Goal: Task Accomplishment & Management: Manage account settings

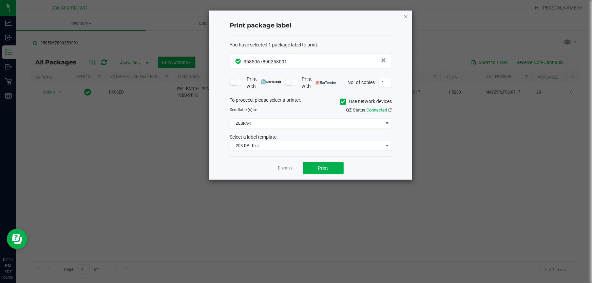
click at [405, 14] on icon "button" at bounding box center [405, 16] width 5 height 8
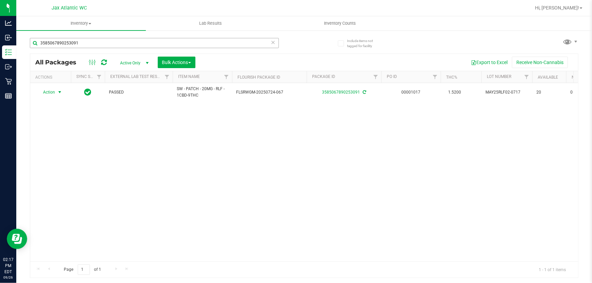
click at [77, 39] on div "3585067890253091" at bounding box center [167, 43] width 274 height 22
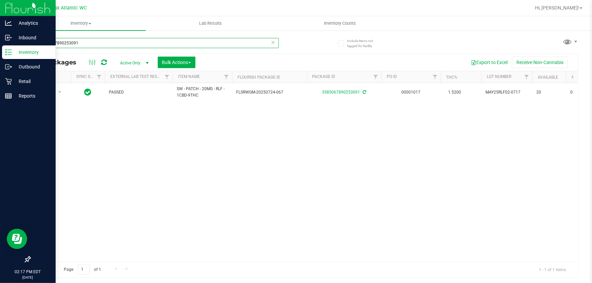
drag, startPoint x: 83, startPoint y: 40, endPoint x: 0, endPoint y: 49, distance: 84.0
click at [0, 49] on div "Analytics Inbound Inventory Outbound Retail Reports 02:17 PM EDT [DATE] 09/26 J…" at bounding box center [296, 141] width 592 height 283
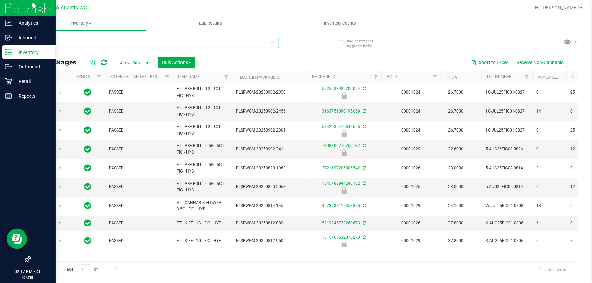
drag, startPoint x: 61, startPoint y: 40, endPoint x: 0, endPoint y: 58, distance: 64.0
click at [0, 60] on div "Analytics Inbound Inventory Outbound Retail Reports 02:17 PM EDT [DATE] 09/26 J…" at bounding box center [296, 141] width 592 height 283
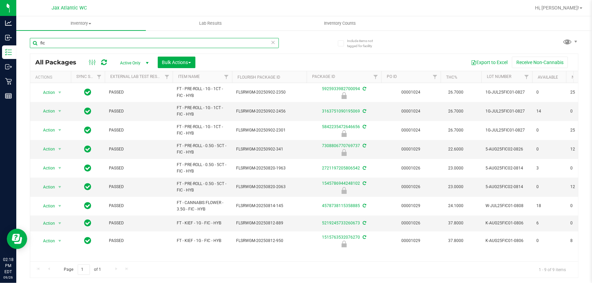
click at [73, 38] on input "fic" at bounding box center [154, 43] width 249 height 10
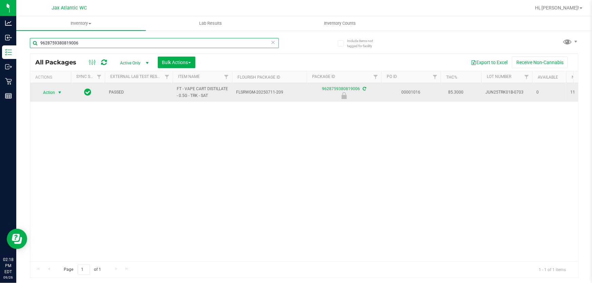
type input "9628759380819006"
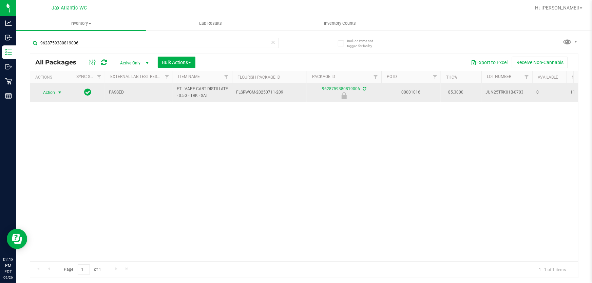
click at [53, 92] on span "Action" at bounding box center [46, 92] width 18 height 9
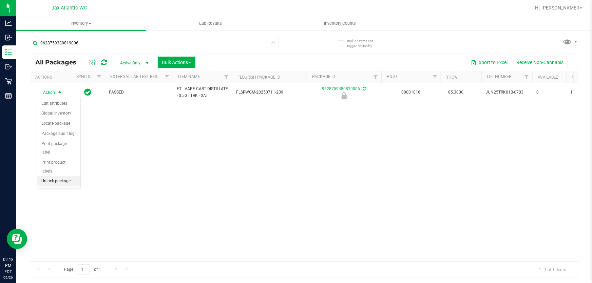
click at [72, 176] on li "Unlock package" at bounding box center [58, 181] width 43 height 10
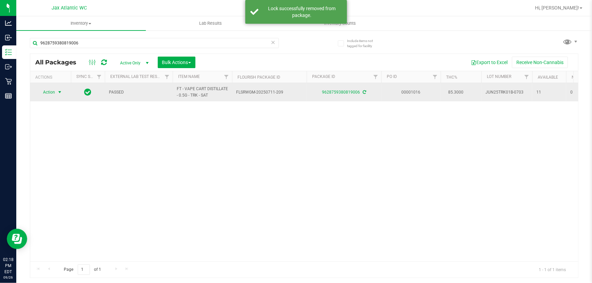
click at [51, 92] on span "Action" at bounding box center [46, 92] width 18 height 9
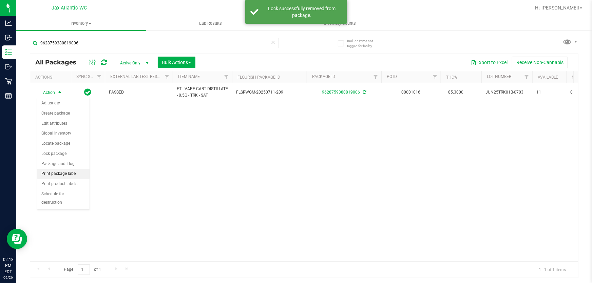
click at [73, 172] on li "Print package label" at bounding box center [63, 174] width 52 height 10
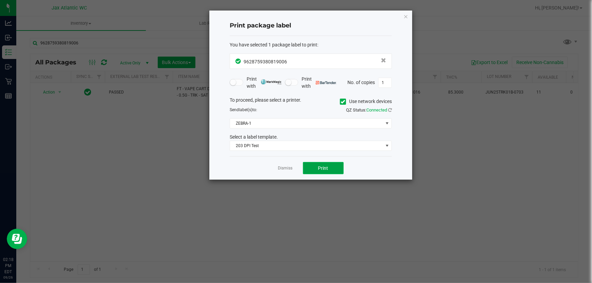
click at [322, 169] on span "Print" at bounding box center [323, 168] width 10 height 5
click at [405, 16] on icon "button" at bounding box center [405, 16] width 5 height 8
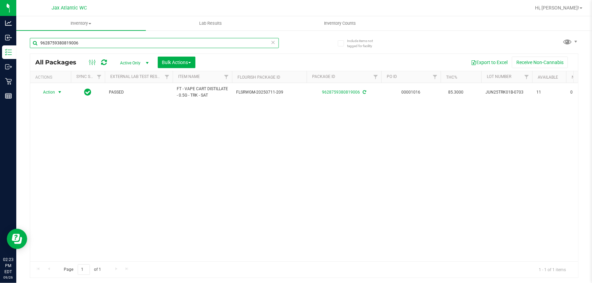
click at [133, 42] on input "9628759380819006" at bounding box center [154, 43] width 249 height 10
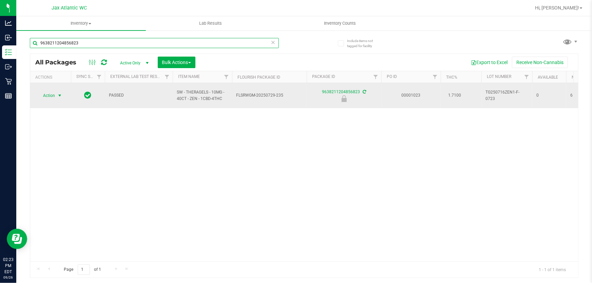
type input "9638211204856823"
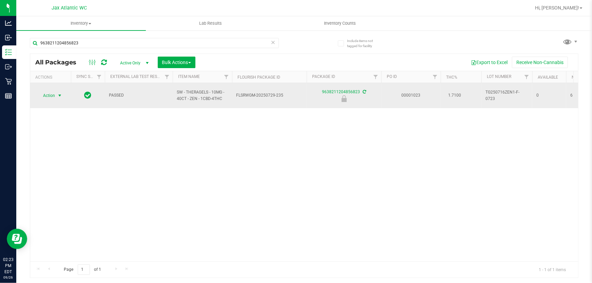
click at [55, 93] on span "Action" at bounding box center [46, 95] width 18 height 9
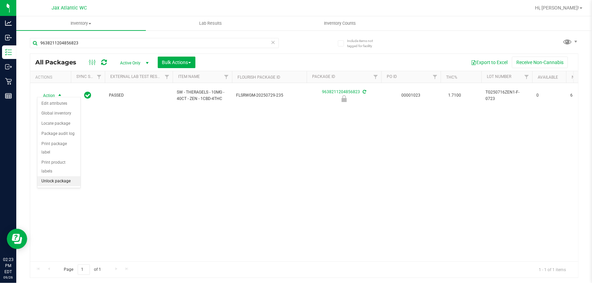
click at [75, 176] on li "Unlock package" at bounding box center [58, 181] width 43 height 10
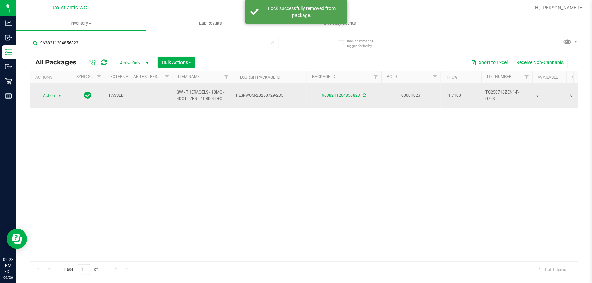
click at [50, 92] on span "Action" at bounding box center [46, 95] width 18 height 9
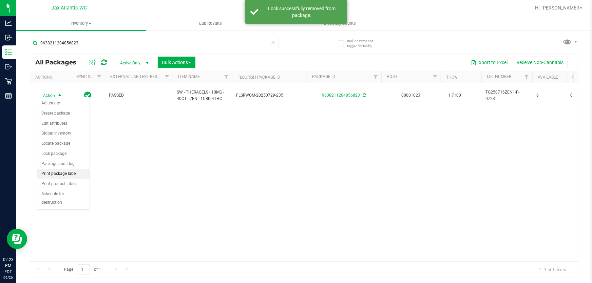
click at [68, 176] on li "Print package label" at bounding box center [63, 174] width 52 height 10
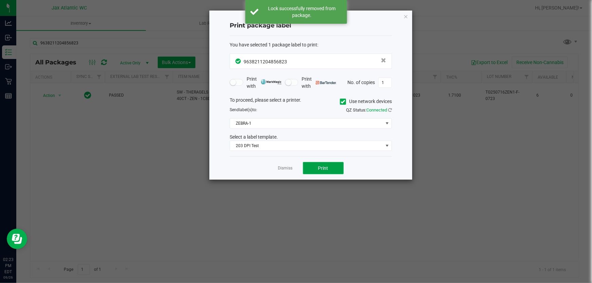
click at [318, 167] on span "Print" at bounding box center [323, 168] width 10 height 5
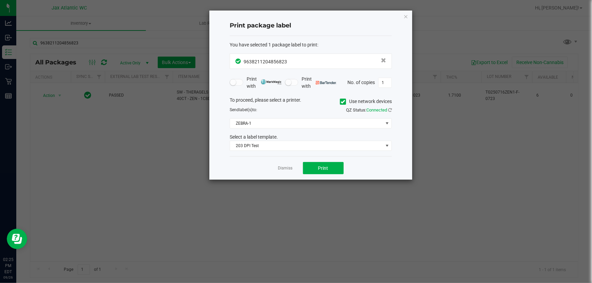
click at [285, 167] on link "Dismiss" at bounding box center [285, 169] width 15 height 6
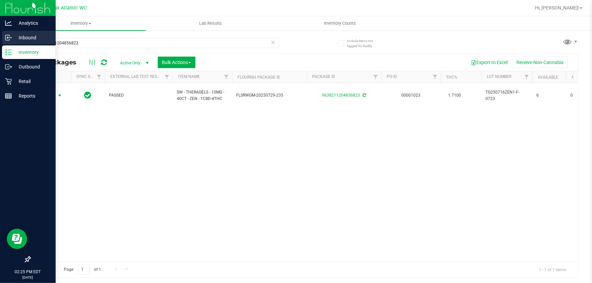
click at [12, 38] on p "Inbound" at bounding box center [32, 38] width 41 height 8
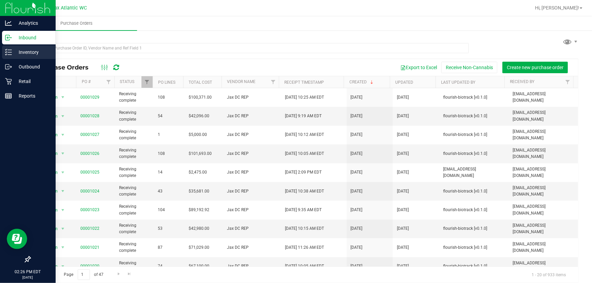
click at [37, 54] on p "Inventory" at bounding box center [32, 52] width 41 height 8
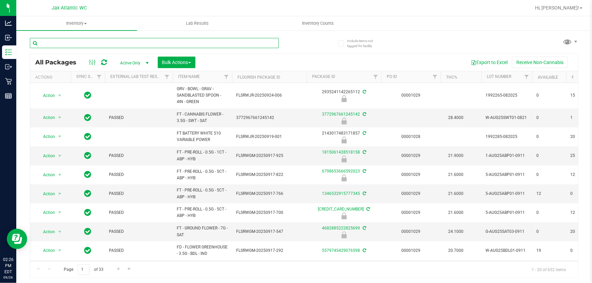
click at [89, 41] on input "text" at bounding box center [154, 43] width 249 height 10
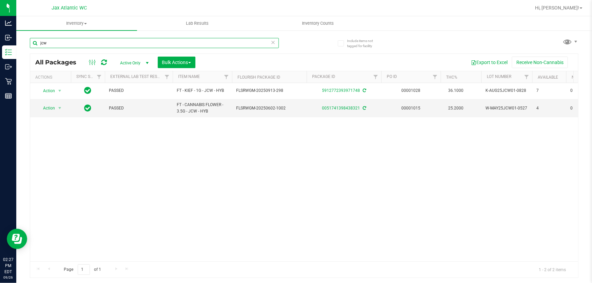
type input "jcw"
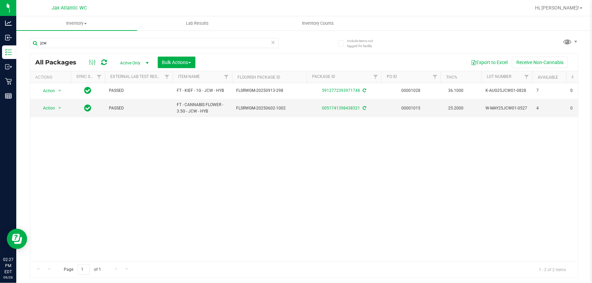
click at [275, 41] on icon at bounding box center [273, 42] width 5 height 8
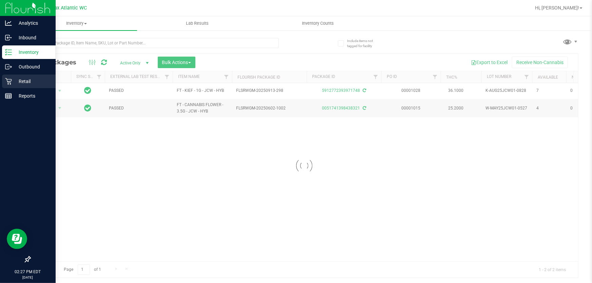
click at [13, 86] on div "Retail" at bounding box center [29, 82] width 54 height 14
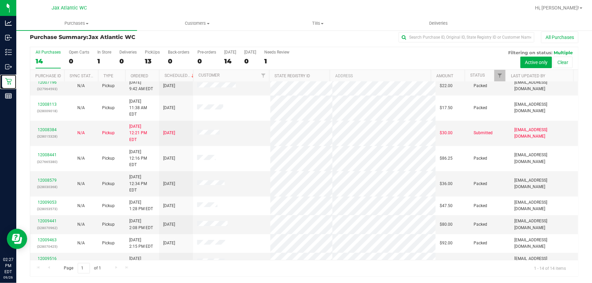
scroll to position [84, 0]
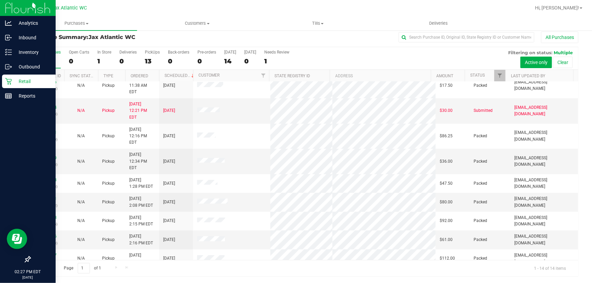
click at [13, 84] on p "Retail" at bounding box center [32, 81] width 41 height 8
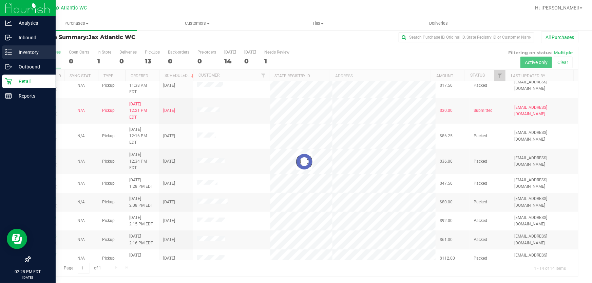
click at [32, 54] on p "Inventory" at bounding box center [32, 52] width 41 height 8
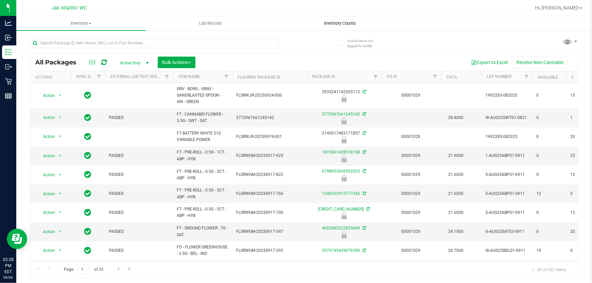
click at [330, 22] on span "Inventory Counts" at bounding box center [340, 23] width 50 height 6
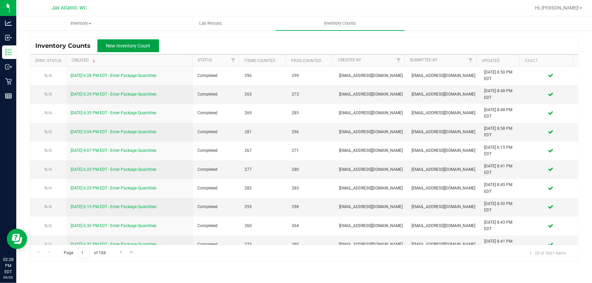
click at [137, 44] on span "New Inventory Count" at bounding box center [128, 45] width 44 height 5
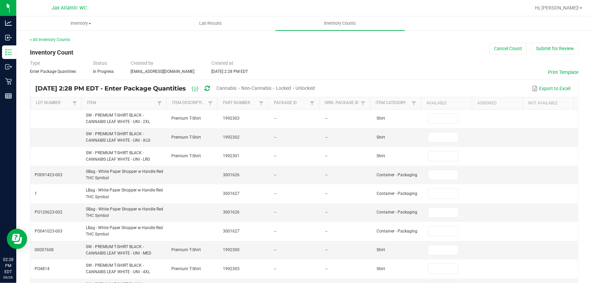
click at [269, 88] on span "Non-Cannabis" at bounding box center [256, 87] width 30 height 5
click at [188, 102] on link "Item Description" at bounding box center [189, 102] width 34 height 5
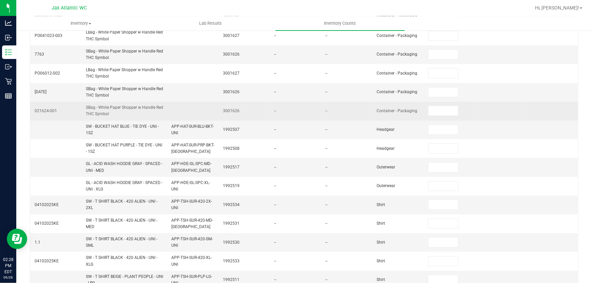
scroll to position [230, 0]
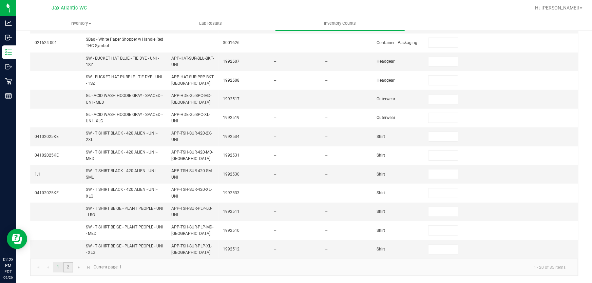
click at [70, 268] on link "2" at bounding box center [68, 268] width 10 height 10
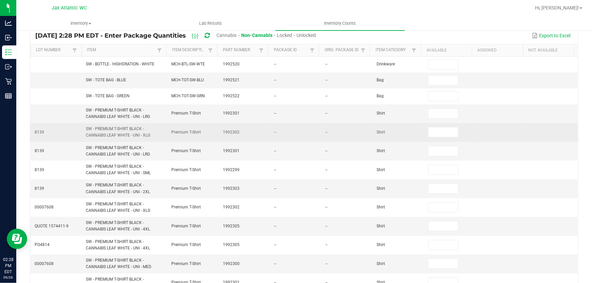
scroll to position [0, 0]
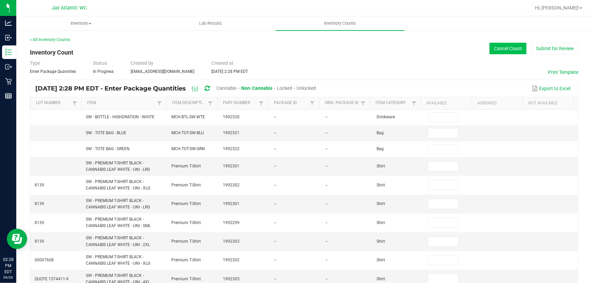
click at [504, 48] on button "Cancel Count" at bounding box center [508, 49] width 37 height 12
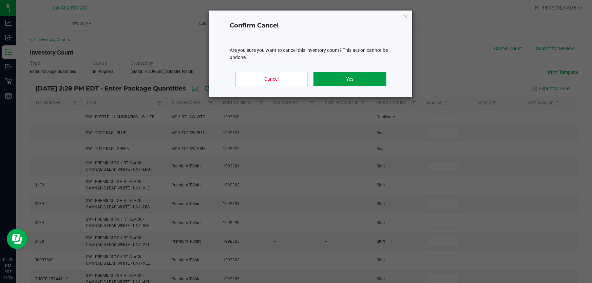
click at [320, 81] on button "Yes" at bounding box center [349, 79] width 73 height 14
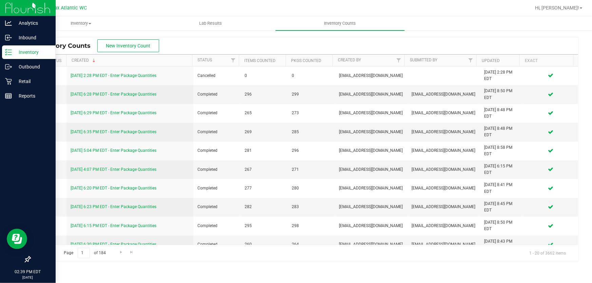
click at [20, 51] on p "Inventory" at bounding box center [32, 52] width 41 height 8
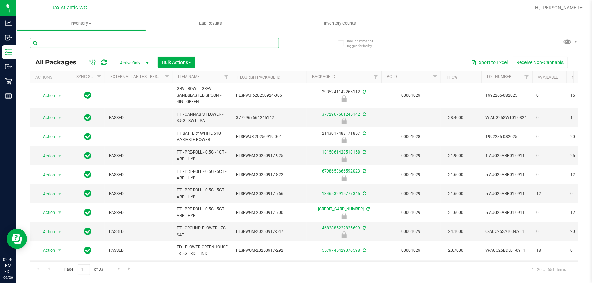
click at [97, 44] on input "text" at bounding box center [154, 43] width 249 height 10
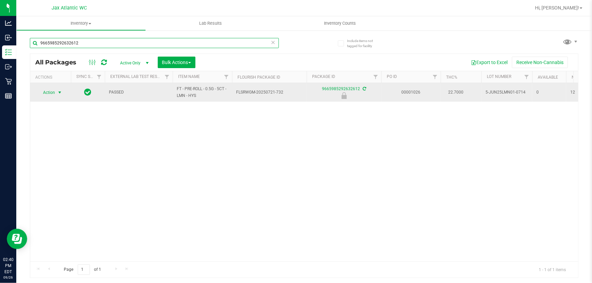
type input "9665985292632612"
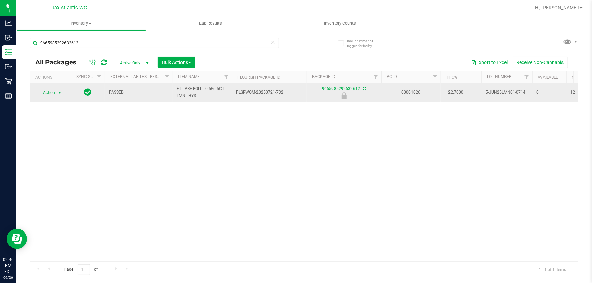
click at [47, 92] on span "Action" at bounding box center [46, 92] width 18 height 9
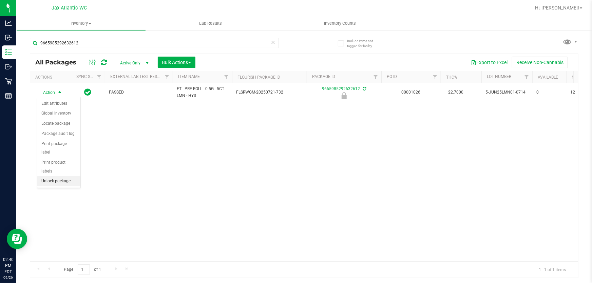
click at [62, 176] on li "Unlock package" at bounding box center [58, 181] width 43 height 10
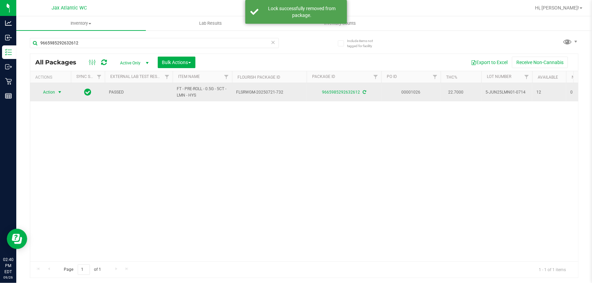
click at [47, 92] on span "Action" at bounding box center [46, 92] width 18 height 9
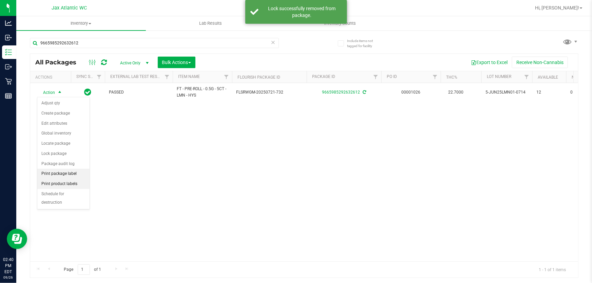
click at [73, 171] on li "Print package label" at bounding box center [63, 174] width 52 height 10
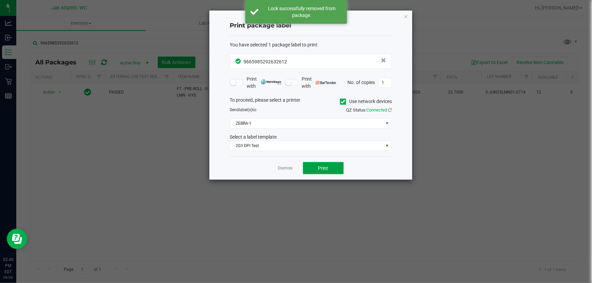
click at [317, 164] on button "Print" at bounding box center [323, 168] width 41 height 12
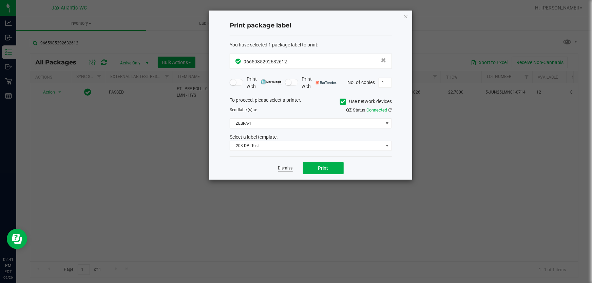
click at [287, 168] on link "Dismiss" at bounding box center [285, 169] width 15 height 6
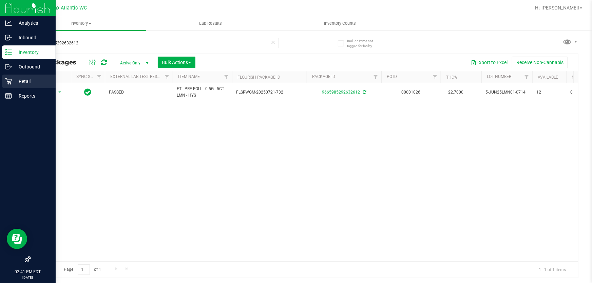
click at [9, 81] on icon at bounding box center [8, 81] width 6 height 6
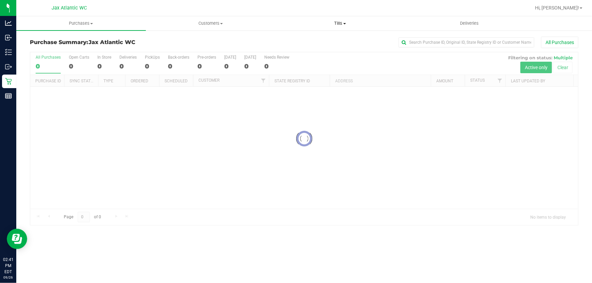
click at [339, 24] on span "Tills" at bounding box center [340, 23] width 129 height 6
click at [325, 40] on li "Manage tills" at bounding box center [340, 41] width 130 height 8
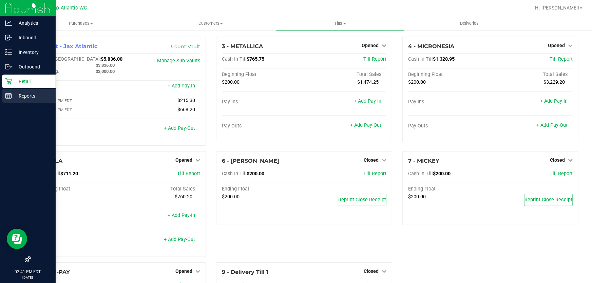
click at [11, 93] on icon at bounding box center [8, 96] width 7 height 7
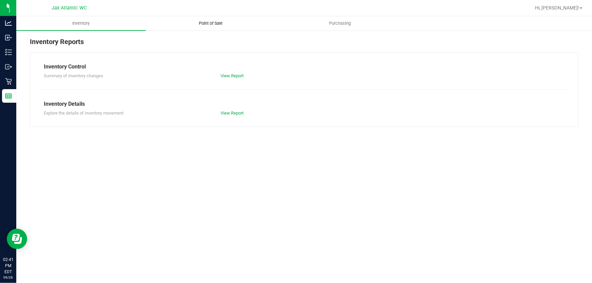
click at [205, 24] on span "Point of Sale" at bounding box center [211, 23] width 42 height 6
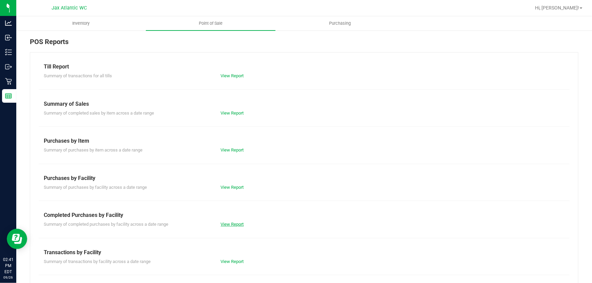
click at [225, 223] on link "View Report" at bounding box center [232, 224] width 23 height 5
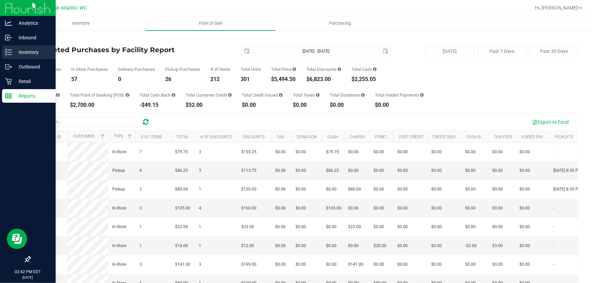
click at [10, 49] on icon at bounding box center [8, 52] width 7 height 7
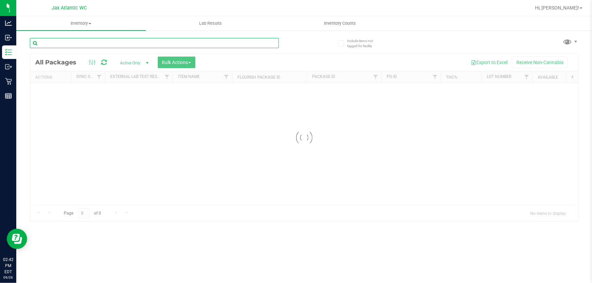
click at [110, 43] on input "text" at bounding box center [154, 43] width 249 height 10
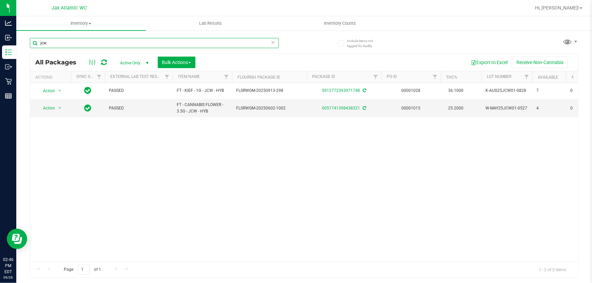
click at [129, 41] on input "jcw" at bounding box center [154, 43] width 249 height 10
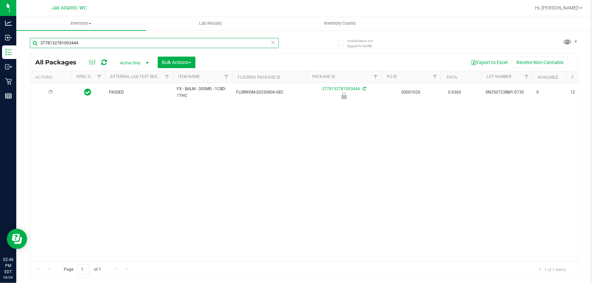
type input "3778132781093444"
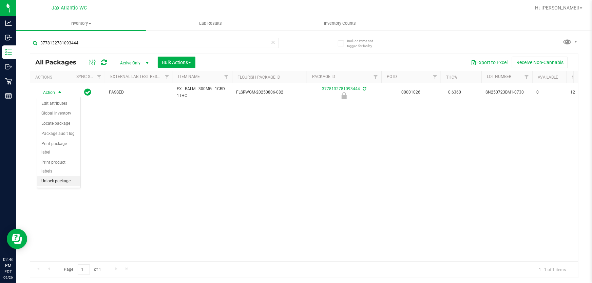
click at [69, 176] on li "Unlock package" at bounding box center [58, 181] width 43 height 10
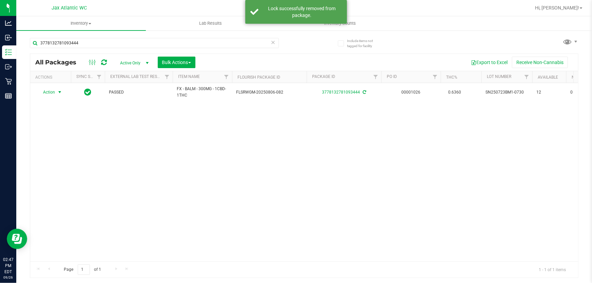
click at [49, 92] on span "Action" at bounding box center [46, 92] width 18 height 9
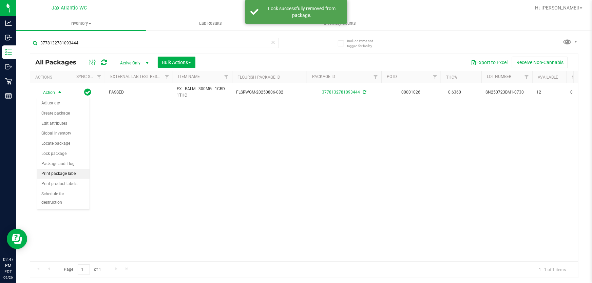
click at [77, 172] on li "Print package label" at bounding box center [63, 174] width 52 height 10
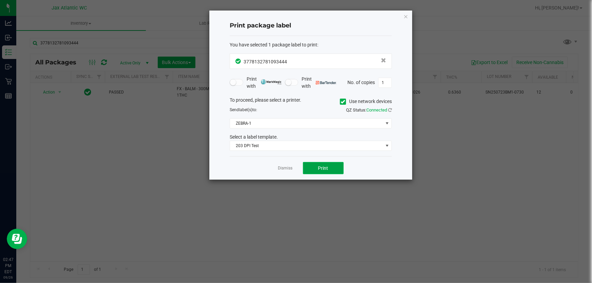
click at [323, 165] on button "Print" at bounding box center [323, 168] width 41 height 12
click at [404, 16] on icon "button" at bounding box center [405, 16] width 5 height 8
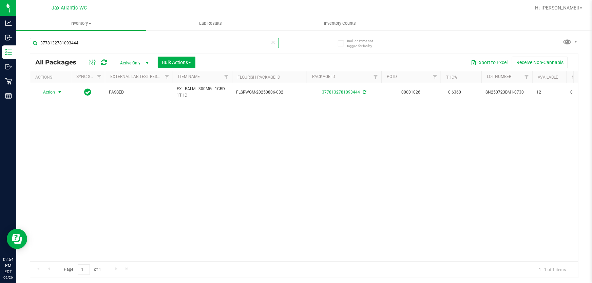
click at [111, 46] on input "3778132781093444" at bounding box center [154, 43] width 249 height 10
type input "o"
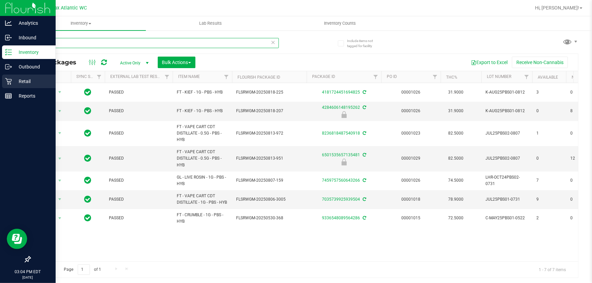
type input "pbs"
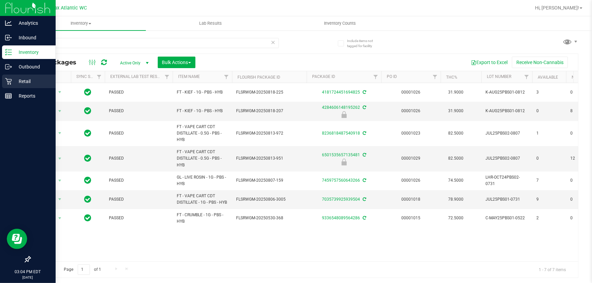
click at [14, 80] on p "Retail" at bounding box center [32, 81] width 41 height 8
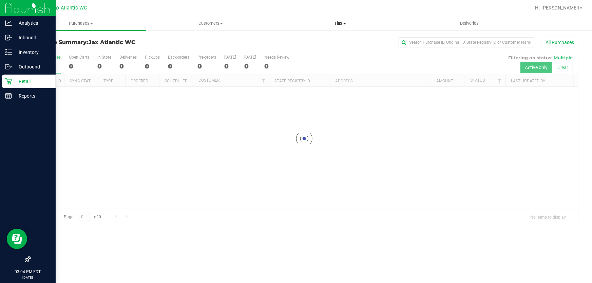
click at [339, 24] on span "Tills" at bounding box center [340, 23] width 129 height 6
click at [317, 38] on span "Manage tills" at bounding box center [298, 41] width 46 height 6
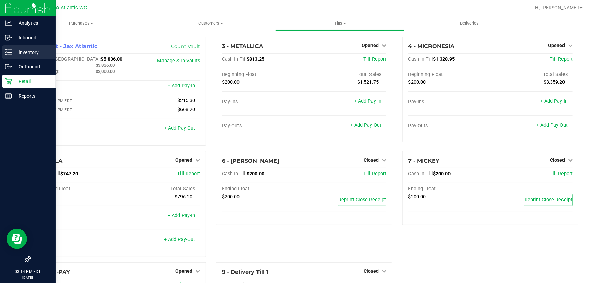
click at [33, 53] on p "Inventory" at bounding box center [32, 52] width 41 height 8
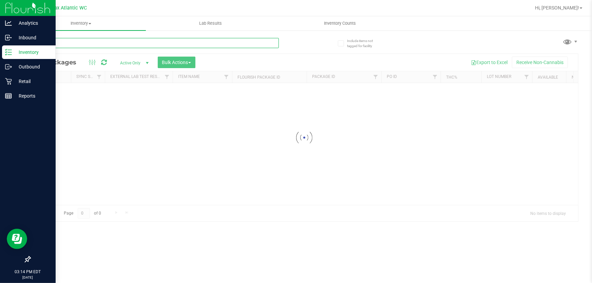
click at [104, 43] on input "text" at bounding box center [154, 43] width 249 height 10
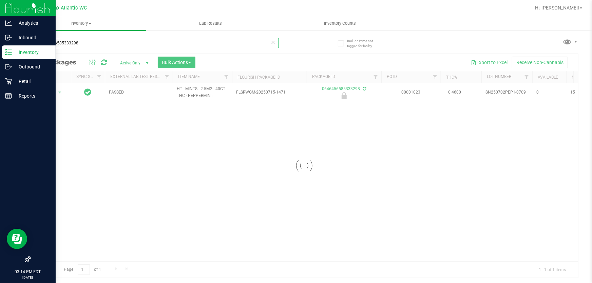
type input "0646456585333298"
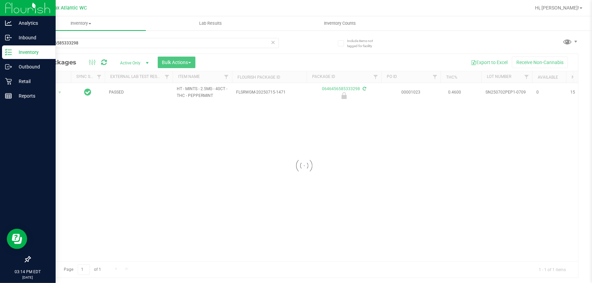
click at [50, 92] on div at bounding box center [304, 166] width 548 height 224
click at [50, 92] on span "Action" at bounding box center [46, 92] width 18 height 9
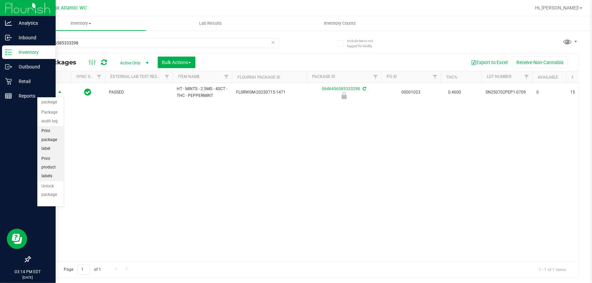
scroll to position [48, 0]
click at [54, 188] on li "Unlock package" at bounding box center [50, 190] width 26 height 19
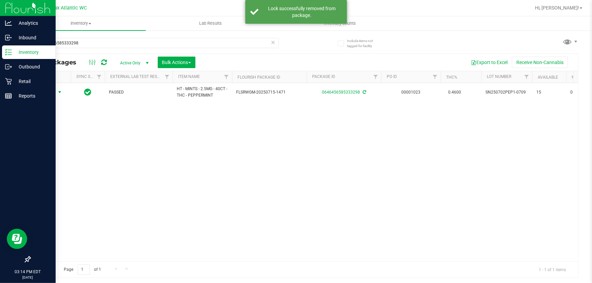
click at [47, 92] on span "Action" at bounding box center [46, 92] width 18 height 9
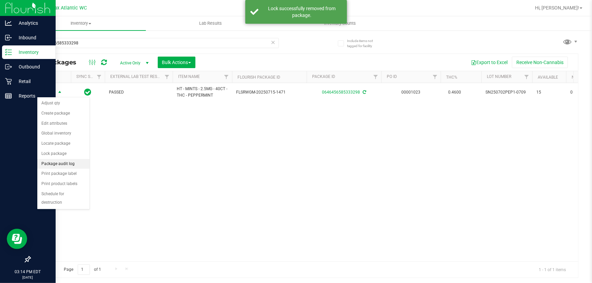
click at [61, 166] on li "Package audit log" at bounding box center [63, 164] width 52 height 10
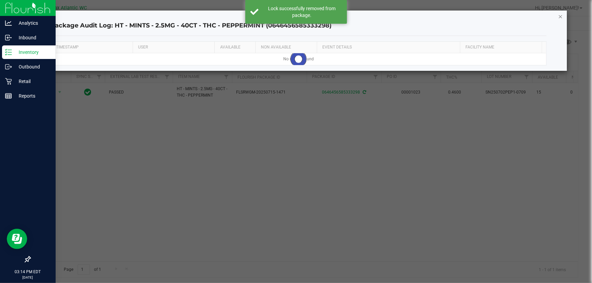
click at [559, 14] on icon "button" at bounding box center [560, 16] width 5 height 8
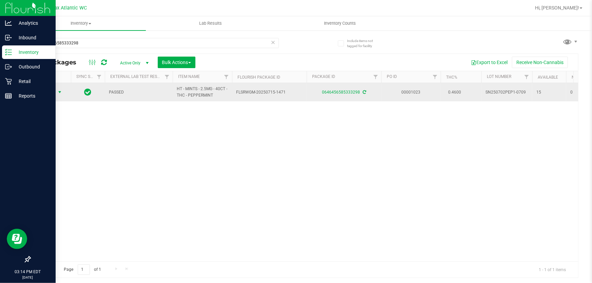
click at [47, 95] on span "Action" at bounding box center [46, 92] width 18 height 9
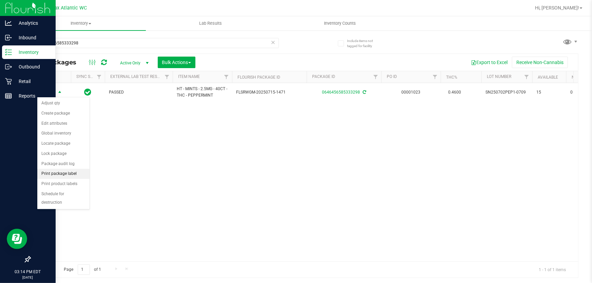
click at [63, 175] on li "Print package label" at bounding box center [63, 174] width 52 height 10
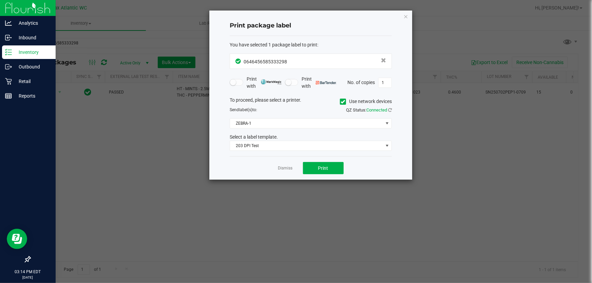
click at [312, 176] on div "Dismiss Print" at bounding box center [311, 167] width 162 height 23
click at [316, 172] on button "Print" at bounding box center [323, 168] width 41 height 12
click at [288, 169] on link "Dismiss" at bounding box center [285, 169] width 15 height 6
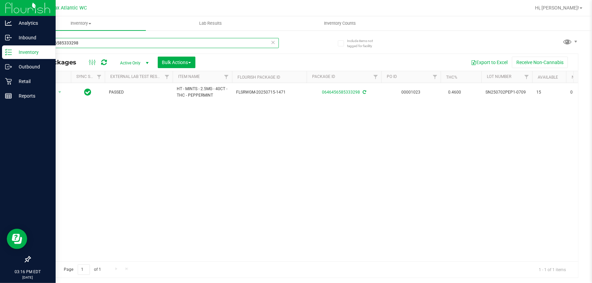
drag, startPoint x: 85, startPoint y: 47, endPoint x: 0, endPoint y: 50, distance: 84.8
click at [0, 50] on div "Analytics Inbound Inventory Outbound Retail Reports 03:16 PM EDT [DATE] 09/26 J…" at bounding box center [296, 141] width 592 height 283
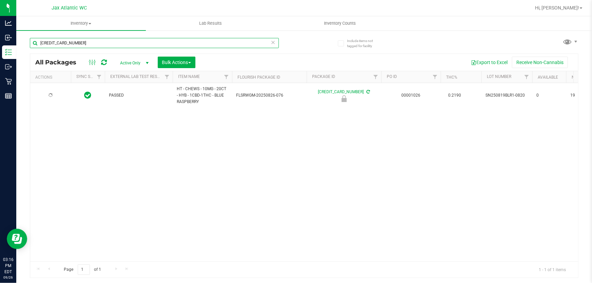
type input "[CREDIT_CARD_NUMBER]"
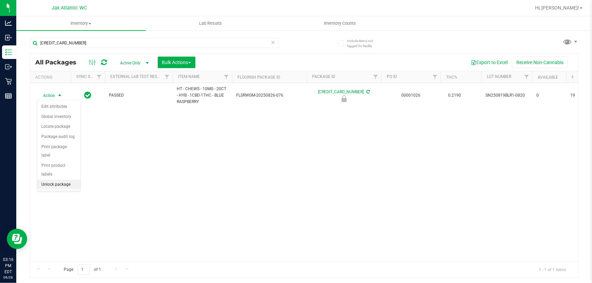
click at [68, 180] on li "Unlock package" at bounding box center [58, 185] width 43 height 10
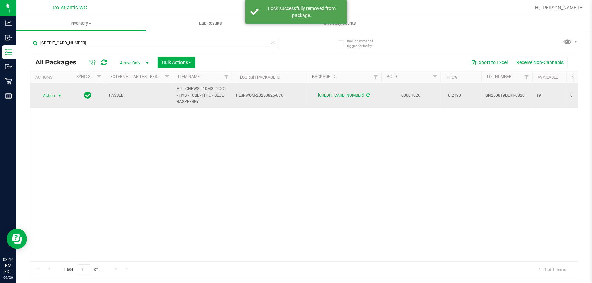
click at [43, 94] on span "Action" at bounding box center [46, 95] width 18 height 9
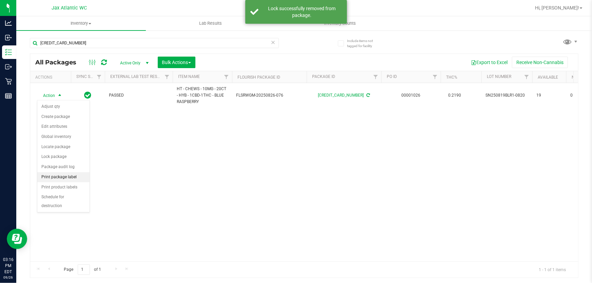
click at [67, 176] on li "Print package label" at bounding box center [63, 177] width 52 height 10
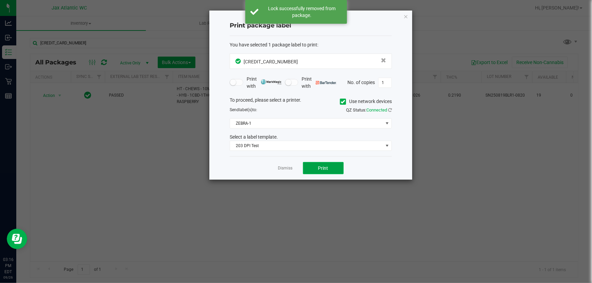
click at [322, 172] on button "Print" at bounding box center [323, 168] width 41 height 12
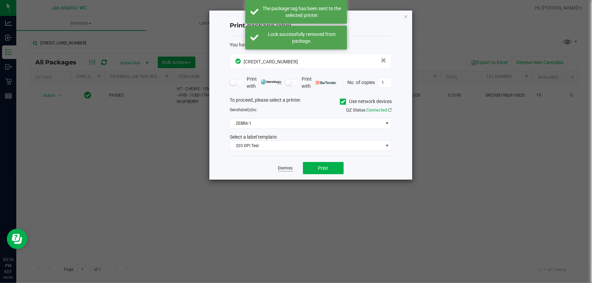
click at [286, 170] on link "Dismiss" at bounding box center [285, 169] width 15 height 6
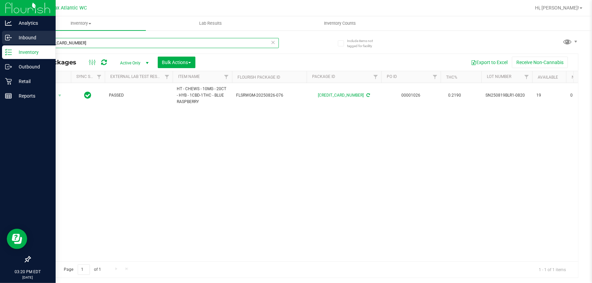
drag, startPoint x: 84, startPoint y: 39, endPoint x: 0, endPoint y: 40, distance: 84.5
click at [0, 41] on div "Analytics Inbound Inventory Outbound Retail Reports 03:20 PM EDT [DATE] 09/26 J…" at bounding box center [296, 141] width 592 height 283
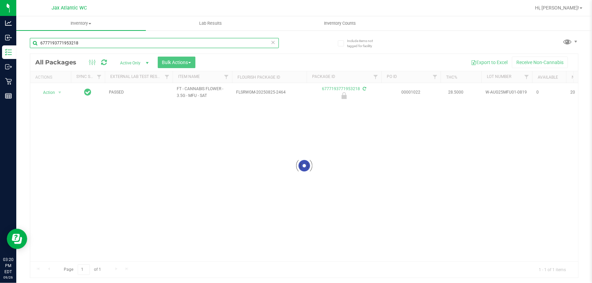
type input "6777193771953218"
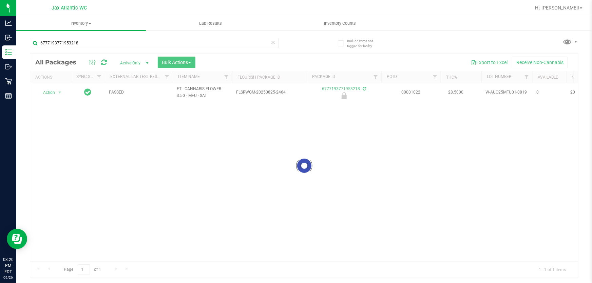
click at [49, 95] on div at bounding box center [304, 166] width 548 height 224
click at [47, 91] on div at bounding box center [304, 166] width 548 height 224
click at [47, 91] on span "Action" at bounding box center [46, 92] width 18 height 9
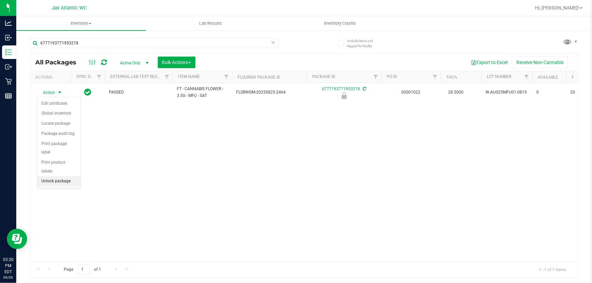
click at [63, 176] on li "Unlock package" at bounding box center [58, 181] width 43 height 10
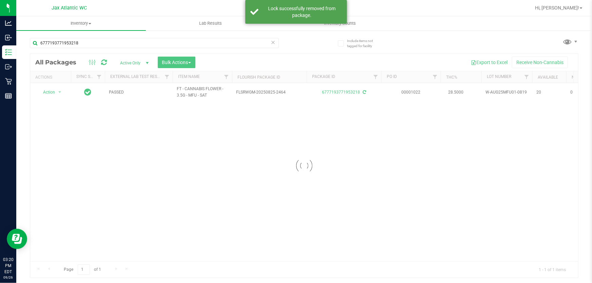
click at [49, 91] on div at bounding box center [304, 166] width 548 height 224
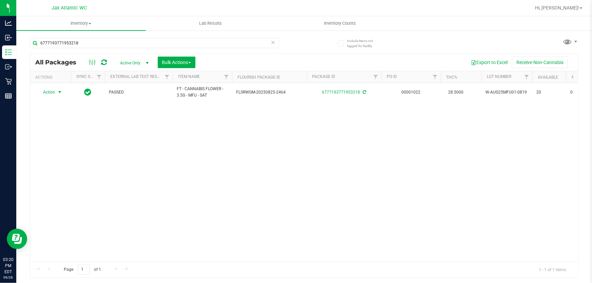
click at [49, 91] on span "Action" at bounding box center [46, 92] width 18 height 9
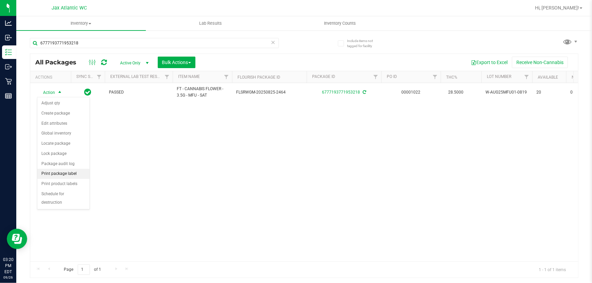
drag, startPoint x: 62, startPoint y: 175, endPoint x: 77, endPoint y: 173, distance: 15.1
click at [62, 175] on li "Print package label" at bounding box center [63, 174] width 52 height 10
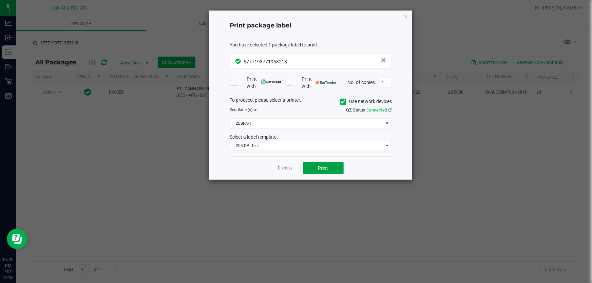
click at [332, 171] on button "Print" at bounding box center [323, 168] width 41 height 12
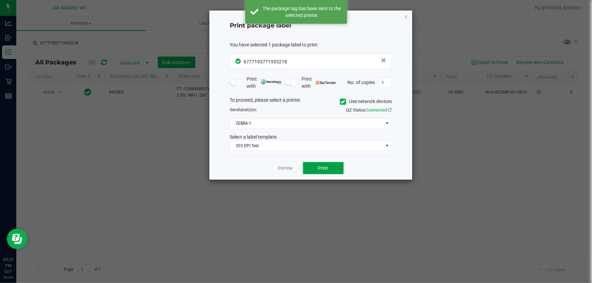
click at [330, 168] on button "Print" at bounding box center [323, 168] width 41 height 12
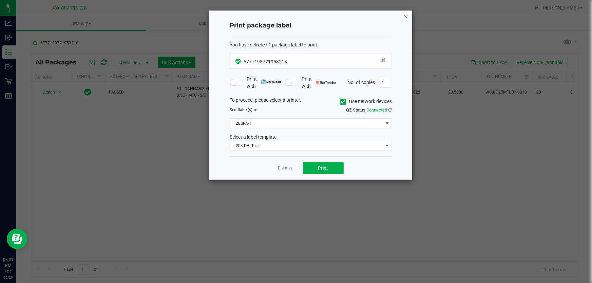
click at [405, 14] on icon "button" at bounding box center [405, 16] width 5 height 8
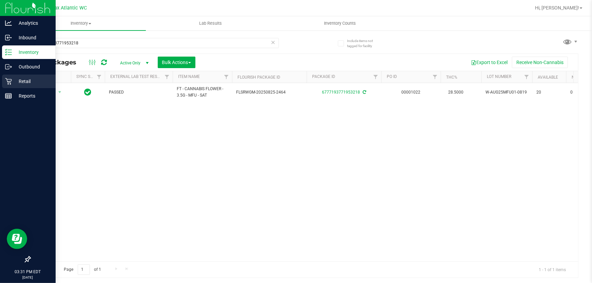
click at [13, 80] on p "Retail" at bounding box center [32, 81] width 41 height 8
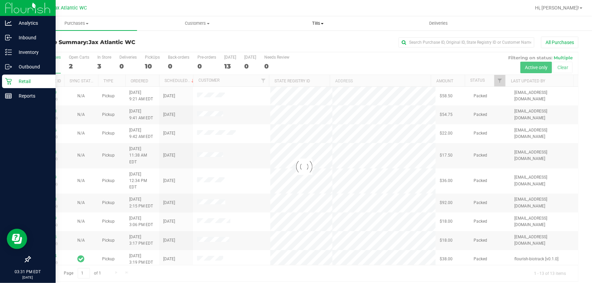
click at [320, 25] on span "Tills" at bounding box center [318, 23] width 120 height 6
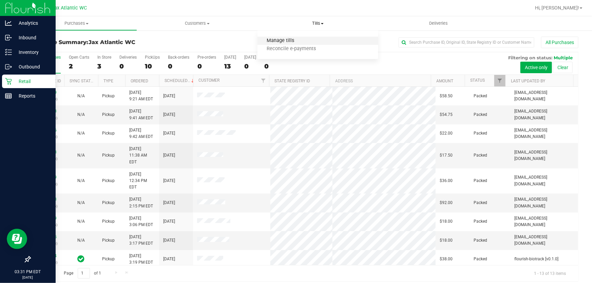
click at [289, 38] on span "Manage tills" at bounding box center [280, 41] width 46 height 6
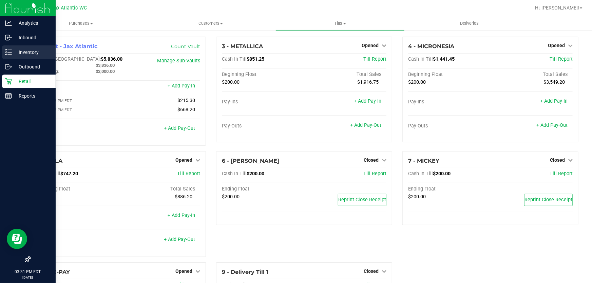
click at [17, 51] on p "Inventory" at bounding box center [32, 52] width 41 height 8
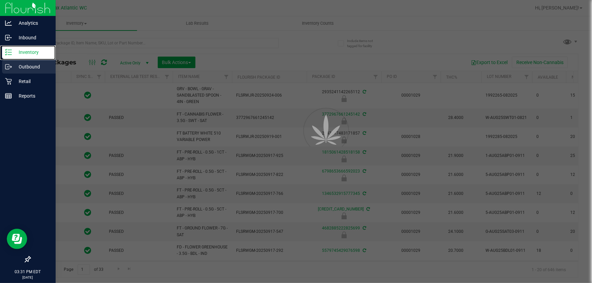
type input "[DATE]"
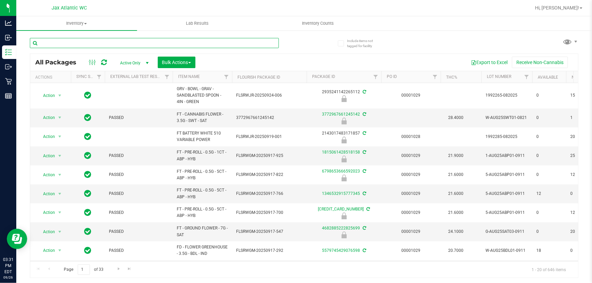
click at [94, 45] on input "text" at bounding box center [154, 43] width 249 height 10
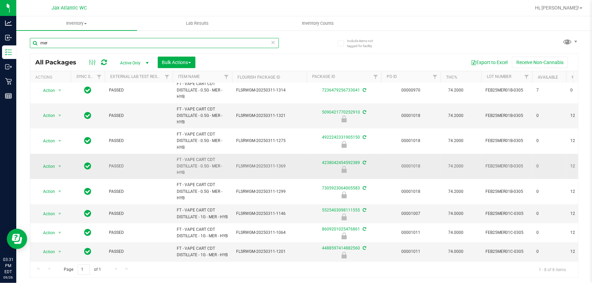
scroll to position [28, 0]
click at [77, 43] on input "mer" at bounding box center [154, 43] width 249 height 10
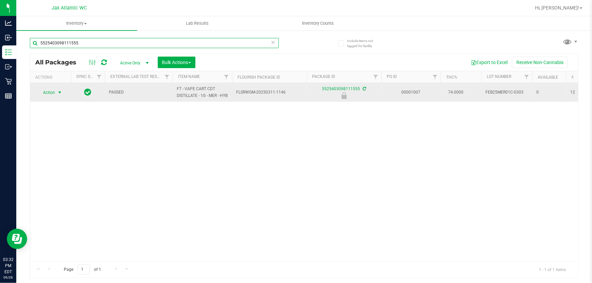
type input "5525403098111555"
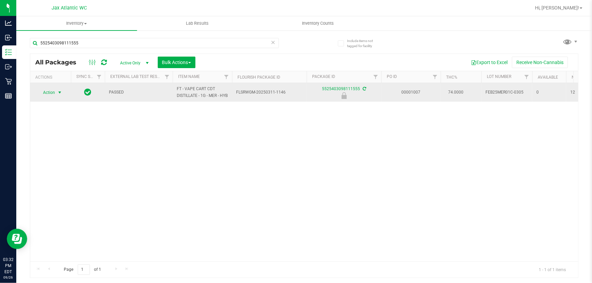
click at [52, 97] on span "Action" at bounding box center [46, 92] width 18 height 9
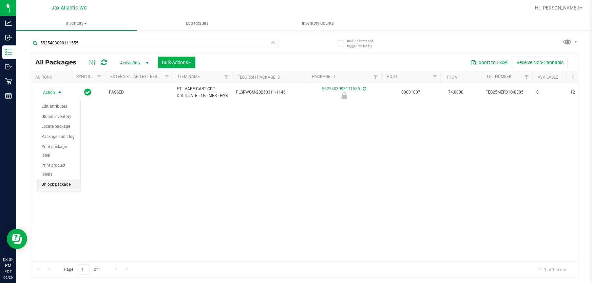
click at [46, 180] on li "Unlock package" at bounding box center [58, 185] width 43 height 10
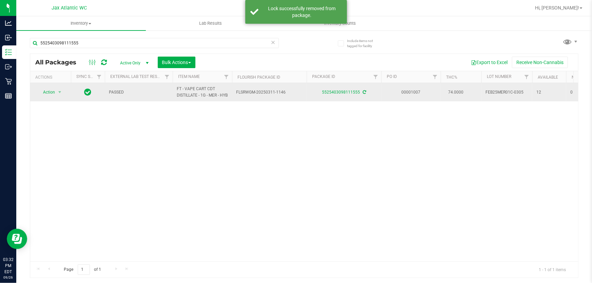
click at [52, 97] on span "Action" at bounding box center [46, 92] width 18 height 9
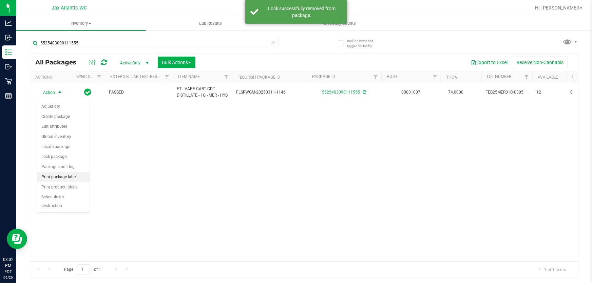
click at [70, 177] on li "Print package label" at bounding box center [63, 177] width 52 height 10
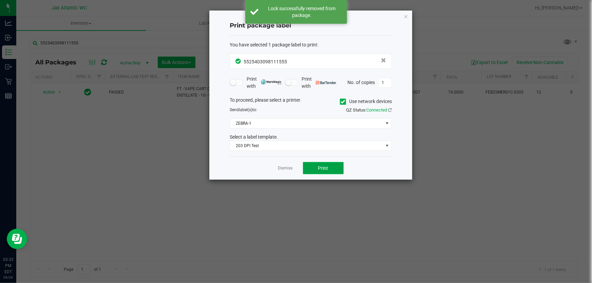
click at [320, 167] on span "Print" at bounding box center [323, 168] width 10 height 5
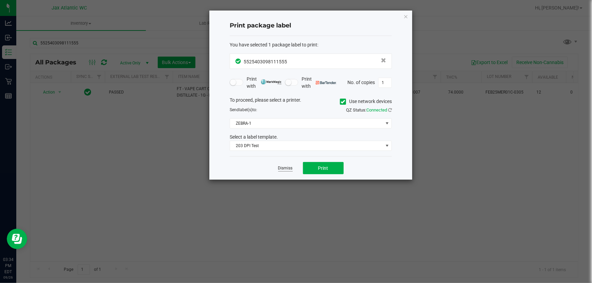
click at [288, 169] on link "Dismiss" at bounding box center [285, 169] width 15 height 6
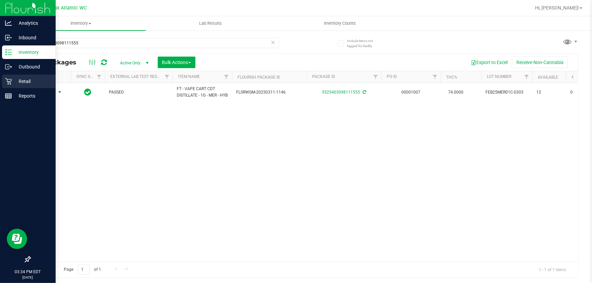
click at [13, 83] on p "Retail" at bounding box center [32, 81] width 41 height 8
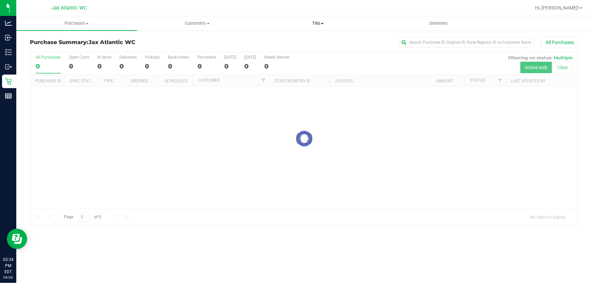
click at [321, 22] on span "Tills" at bounding box center [318, 23] width 120 height 6
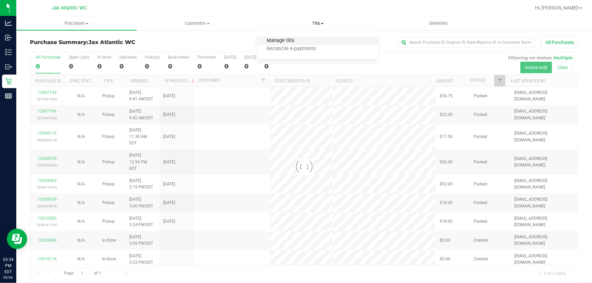
click at [292, 40] on span "Manage tills" at bounding box center [280, 41] width 46 height 6
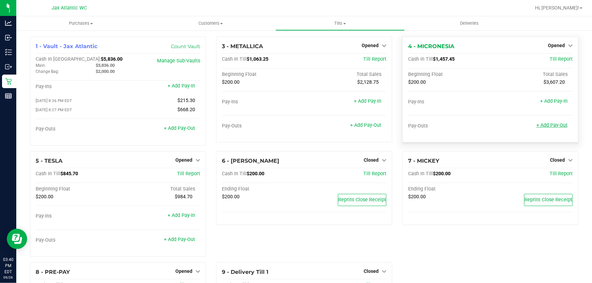
click at [545, 127] on link "+ Add Pay-Out" at bounding box center [551, 125] width 31 height 6
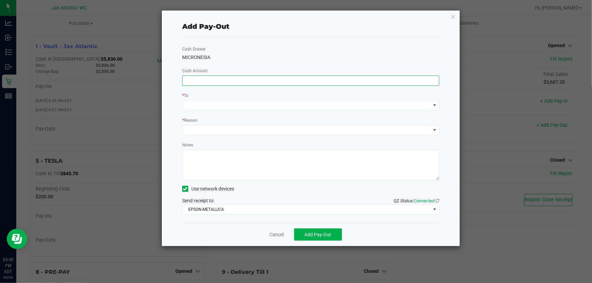
click at [225, 81] on input at bounding box center [311, 80] width 256 height 9
type input "$1,250.00"
click at [196, 109] on span at bounding box center [307, 105] width 248 height 9
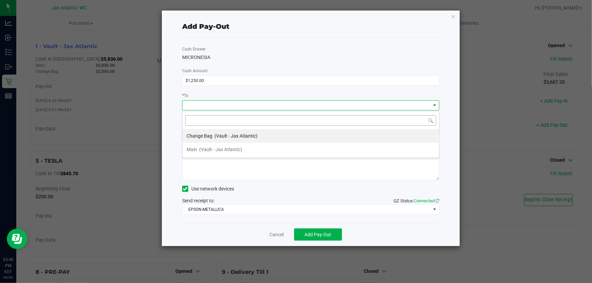
scroll to position [10, 257]
click at [199, 149] on span "(Vault - Jax Atlantic)" at bounding box center [220, 149] width 43 height 5
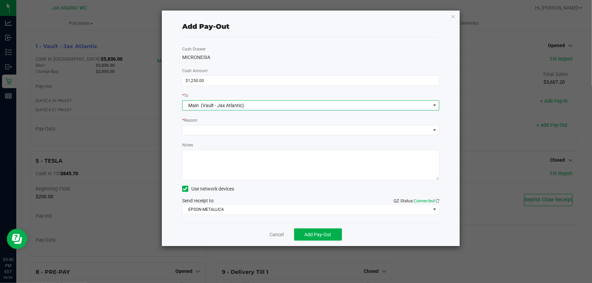
click at [207, 122] on div "* Reason" at bounding box center [310, 121] width 257 height 8
click at [204, 128] on span at bounding box center [307, 130] width 248 height 9
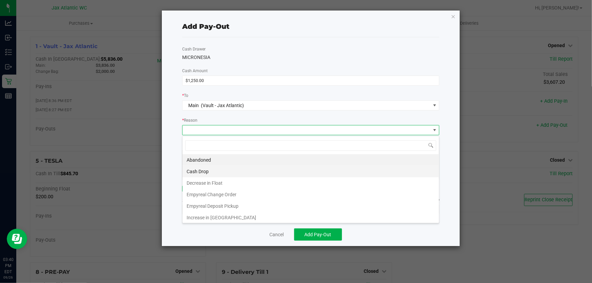
click at [199, 172] on li "Cash Drop" at bounding box center [311, 172] width 256 height 12
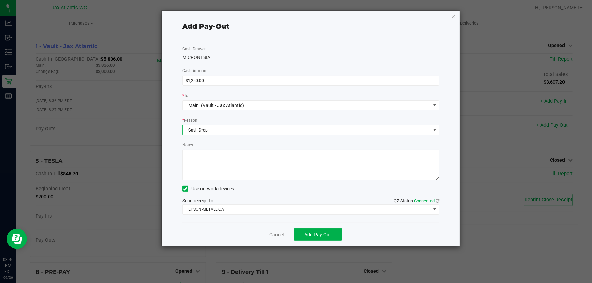
click at [194, 156] on textarea "Notes" at bounding box center [310, 165] width 257 height 31
type textarea "kl"
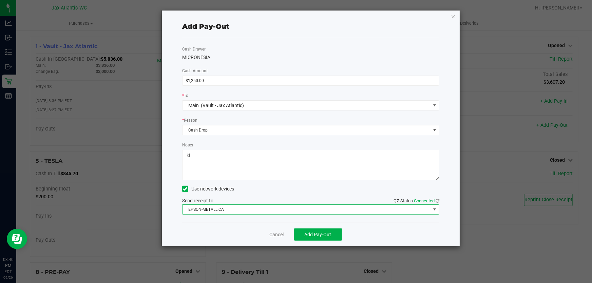
click at [214, 213] on span "EPSON-METALLICA" at bounding box center [307, 209] width 248 height 9
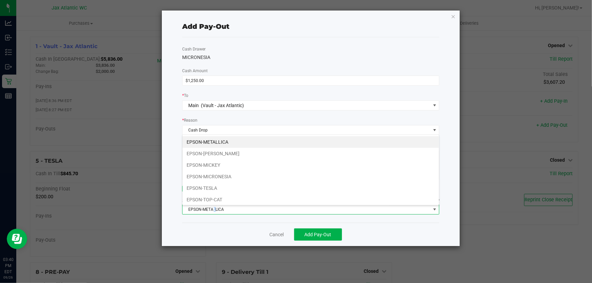
click at [215, 201] on li "EPSON-TOP-CAT" at bounding box center [311, 200] width 256 height 12
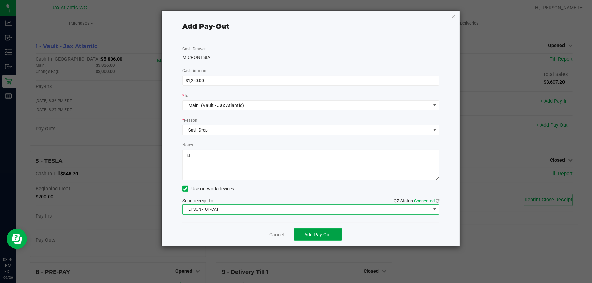
drag, startPoint x: 320, startPoint y: 233, endPoint x: 321, endPoint y: 225, distance: 8.1
click at [320, 232] on button "Add Pay-Out" at bounding box center [318, 235] width 48 height 12
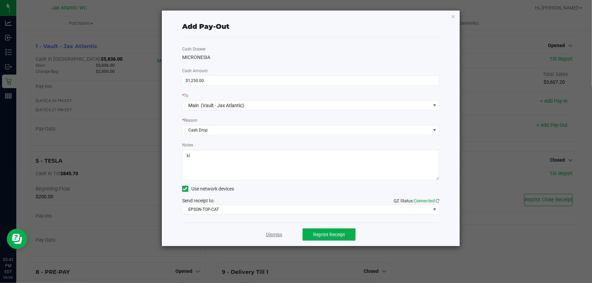
click at [272, 235] on link "Dismiss" at bounding box center [274, 234] width 16 height 7
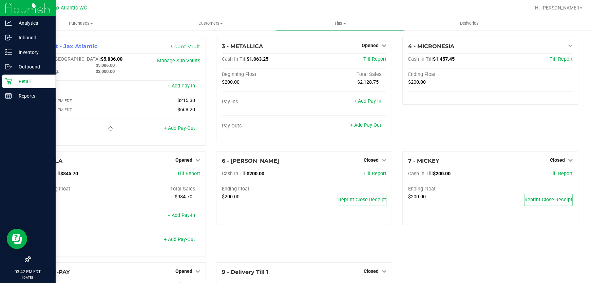
click at [10, 78] on icon at bounding box center [8, 81] width 7 height 7
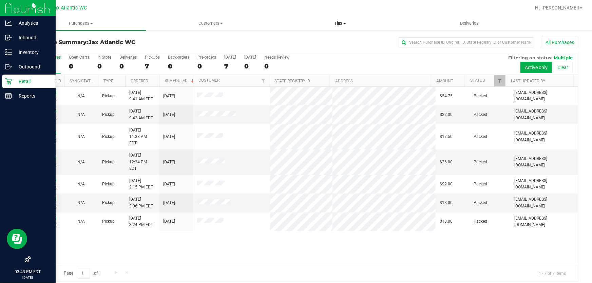
click at [330, 24] on span "Tills" at bounding box center [340, 23] width 129 height 6
click at [319, 40] on span "Manage tills" at bounding box center [298, 41] width 46 height 6
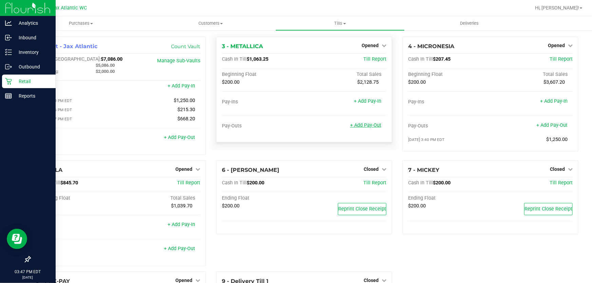
click at [374, 122] on link "+ Add Pay-Out" at bounding box center [365, 125] width 31 height 6
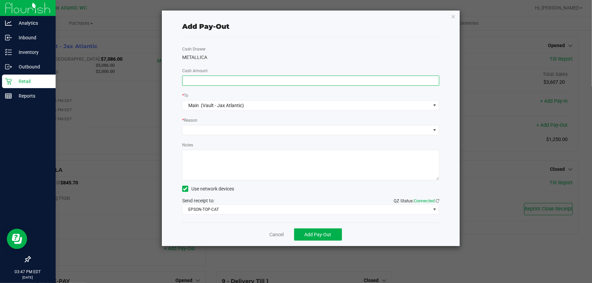
click at [216, 84] on input at bounding box center [311, 80] width 256 height 9
type input "$820.00"
click at [224, 65] on div "Cash Drawer METALLICA Cash Amount $820.00 * To Main (Vault - Jax Atlantic) * Re…" at bounding box center [310, 130] width 257 height 186
click at [219, 129] on span at bounding box center [307, 130] width 248 height 9
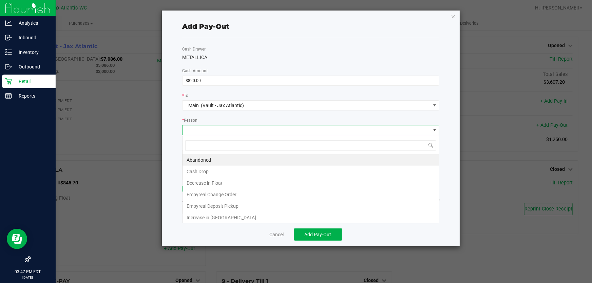
scroll to position [10, 257]
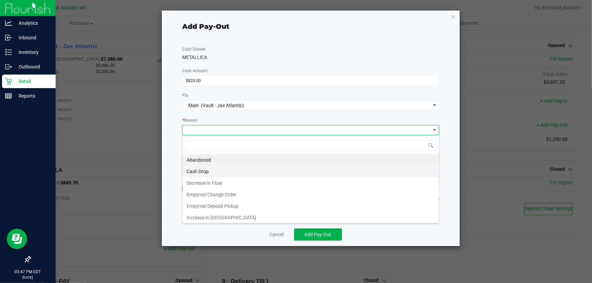
click at [199, 168] on li "Cash Drop" at bounding box center [311, 172] width 256 height 12
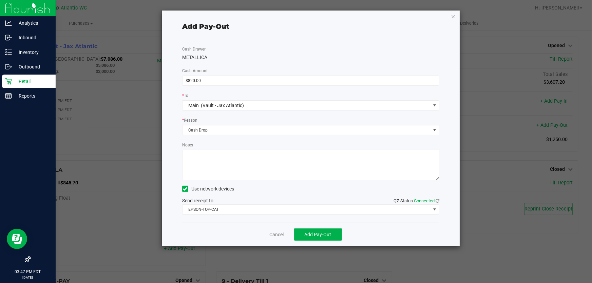
click at [208, 159] on textarea "Notes" at bounding box center [310, 165] width 257 height 31
type textarea "cash drop-AP"
drag, startPoint x: 234, startPoint y: 210, endPoint x: 194, endPoint y: 211, distance: 40.0
click at [232, 210] on span "EPSON-TOP-CAT" at bounding box center [307, 209] width 248 height 9
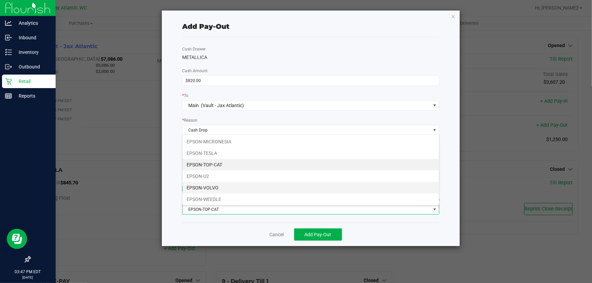
scroll to position [35, 0]
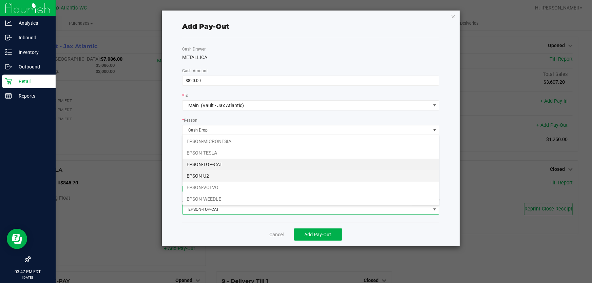
click at [224, 176] on li "EPSON-U2" at bounding box center [311, 176] width 256 height 12
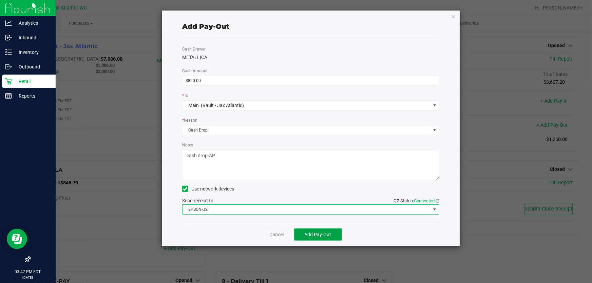
click at [312, 233] on span "Add Pay-Out" at bounding box center [318, 234] width 27 height 5
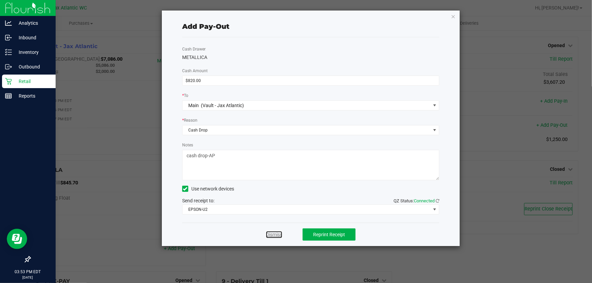
click at [272, 234] on link "Dismiss" at bounding box center [274, 234] width 16 height 7
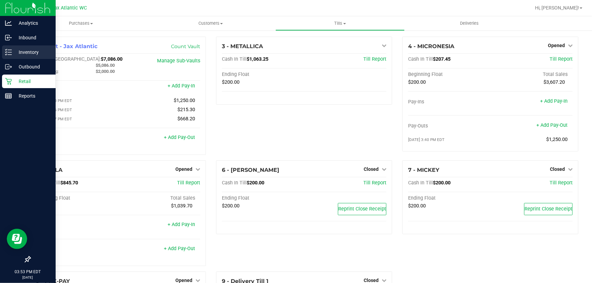
click at [9, 52] on line at bounding box center [10, 52] width 4 height 0
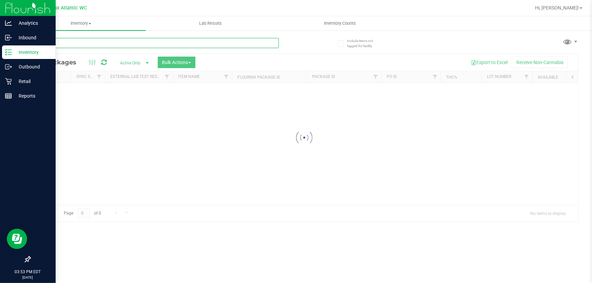
click at [61, 43] on input "text" at bounding box center [154, 43] width 249 height 10
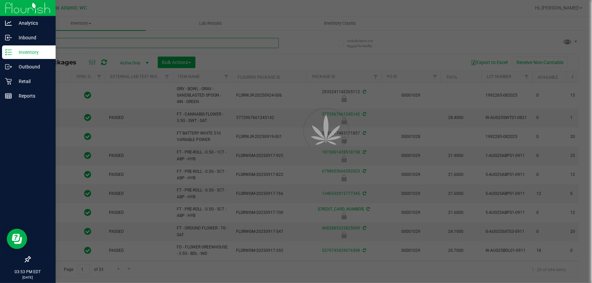
type input "grape"
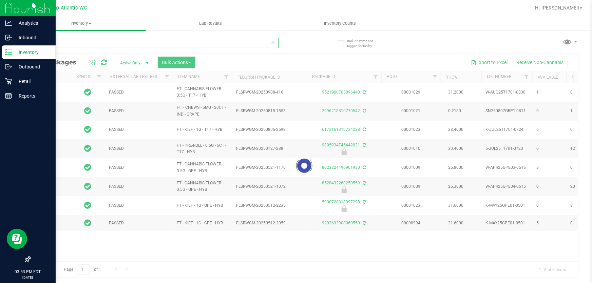
type input "[DATE]"
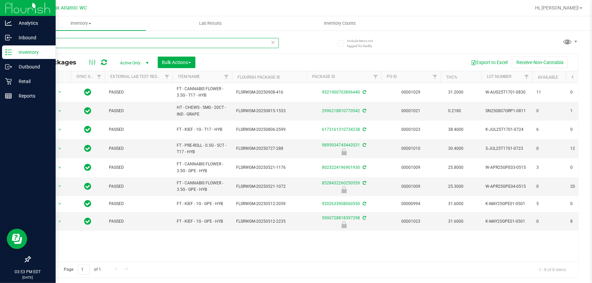
type input "grape"
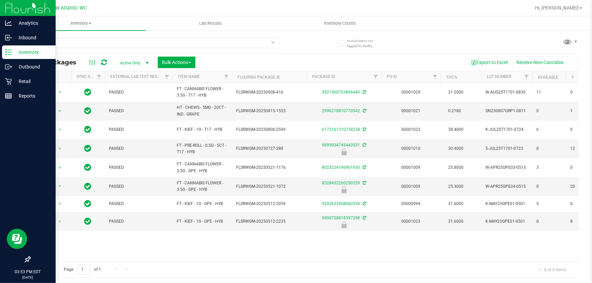
click at [272, 42] on icon at bounding box center [273, 42] width 5 height 8
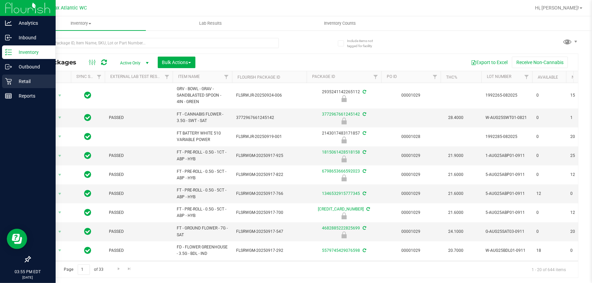
click at [24, 81] on p "Retail" at bounding box center [32, 81] width 41 height 8
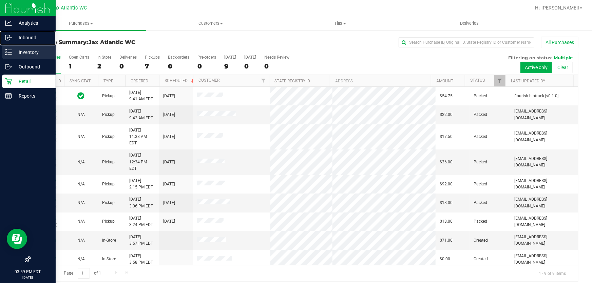
drag, startPoint x: 32, startPoint y: 39, endPoint x: 32, endPoint y: 46, distance: 7.2
click at [32, 39] on p "Inbound" at bounding box center [32, 38] width 41 height 8
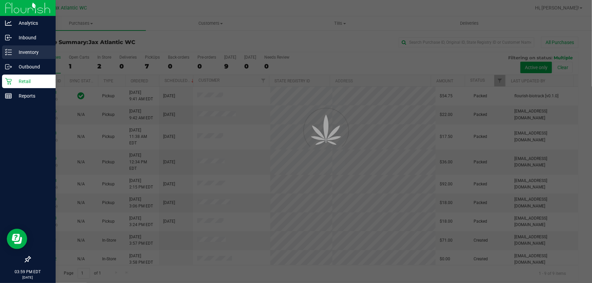
click at [32, 46] on div "Inventory" at bounding box center [29, 52] width 54 height 14
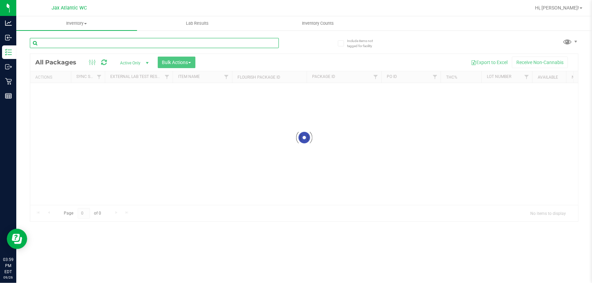
click at [122, 43] on input "text" at bounding box center [154, 43] width 249 height 10
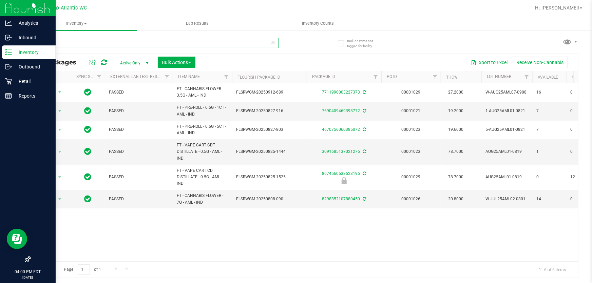
drag, startPoint x: 68, startPoint y: 42, endPoint x: 0, endPoint y: 56, distance: 68.9
click at [0, 54] on div "Analytics Inbound Inventory Outbound Retail Reports 04:00 PM EDT [DATE] 09/26 J…" at bounding box center [296, 141] width 592 height 283
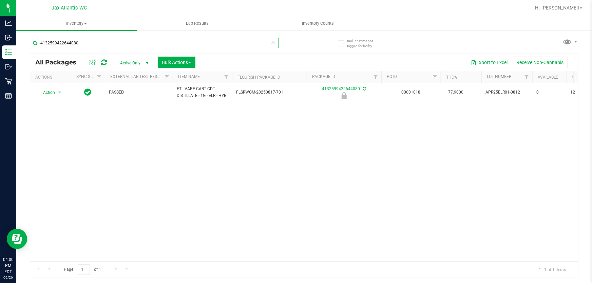
type input "4132599422644080"
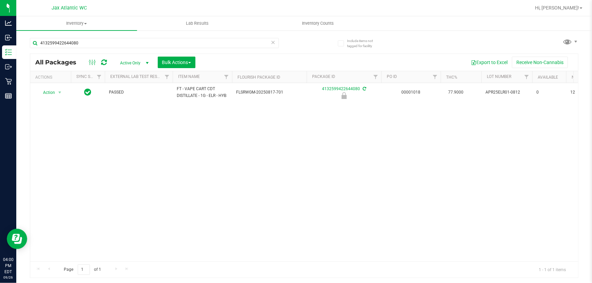
click at [50, 92] on span "Action" at bounding box center [46, 92] width 18 height 9
click at [64, 145] on li "Print package label" at bounding box center [58, 148] width 43 height 19
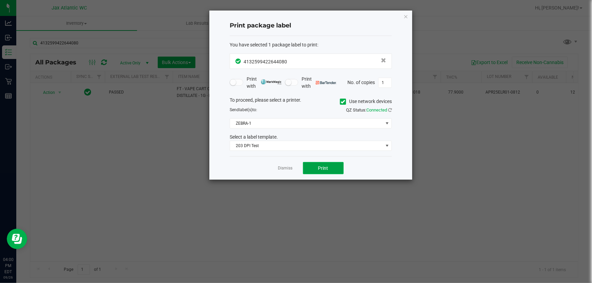
click at [337, 165] on button "Print" at bounding box center [323, 168] width 41 height 12
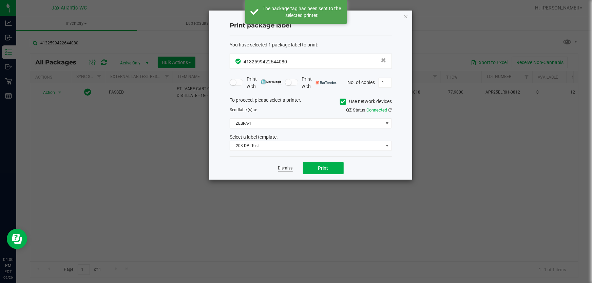
click at [287, 168] on link "Dismiss" at bounding box center [285, 169] width 15 height 6
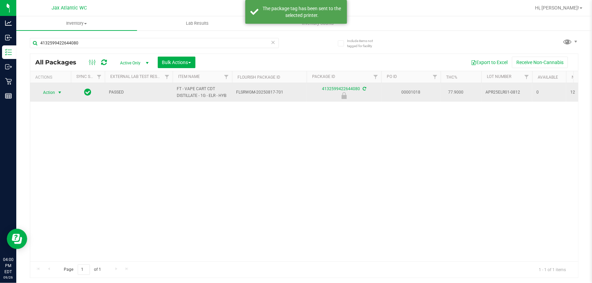
click at [42, 91] on span "Action" at bounding box center [46, 92] width 18 height 9
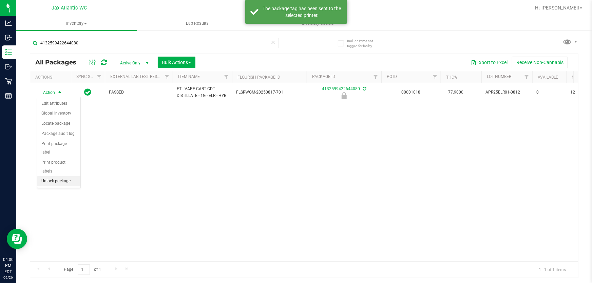
click at [66, 176] on li "Unlock package" at bounding box center [58, 181] width 43 height 10
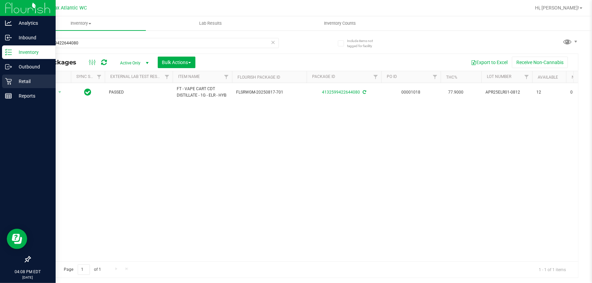
click at [30, 84] on p "Retail" at bounding box center [32, 81] width 41 height 8
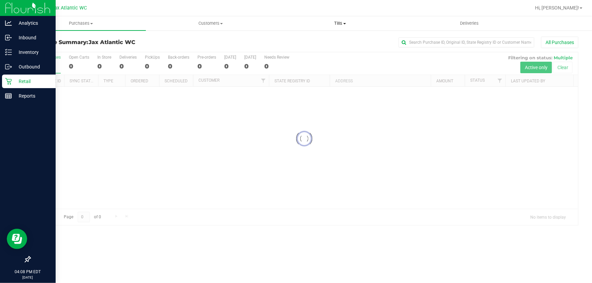
click at [338, 23] on span "Tills" at bounding box center [340, 23] width 129 height 6
click at [315, 42] on span "Manage tills" at bounding box center [298, 41] width 46 height 6
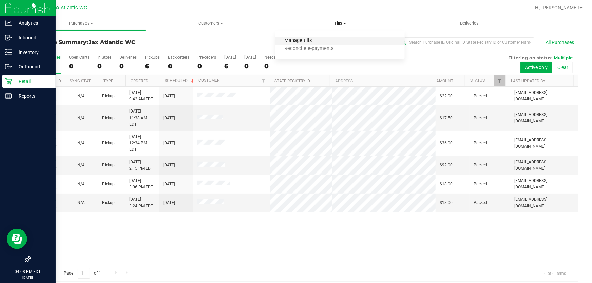
click at [314, 41] on span "Manage tills" at bounding box center [298, 41] width 46 height 6
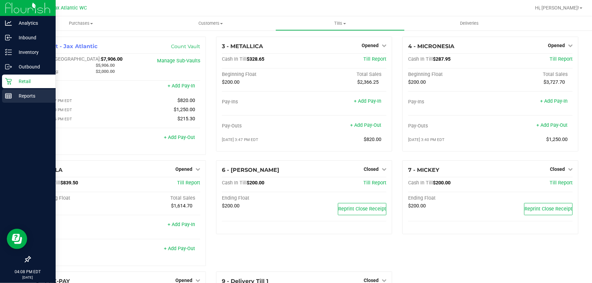
click at [19, 98] on p "Reports" at bounding box center [32, 96] width 41 height 8
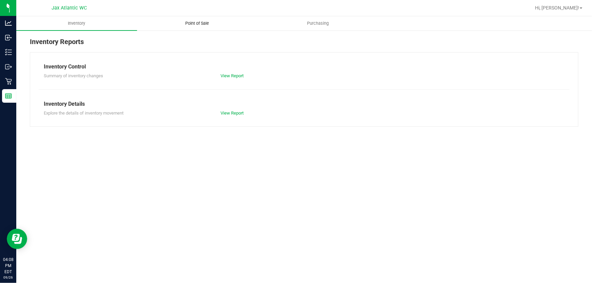
click at [192, 22] on span "Point of Sale" at bounding box center [197, 23] width 42 height 6
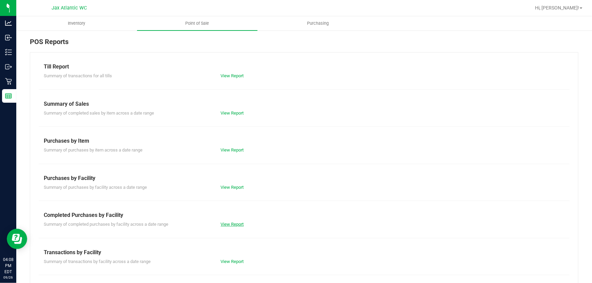
click at [230, 225] on link "View Report" at bounding box center [232, 224] width 23 height 5
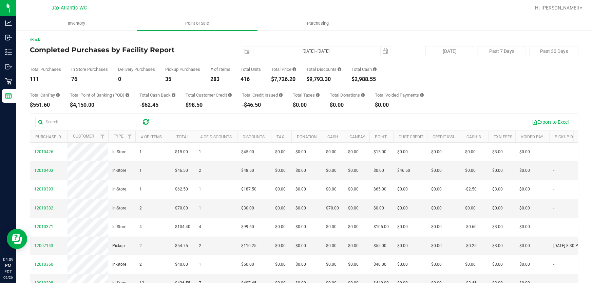
click at [398, 46] on div "[DATE] Past 7 Days Past 30 Days" at bounding box center [490, 51] width 188 height 10
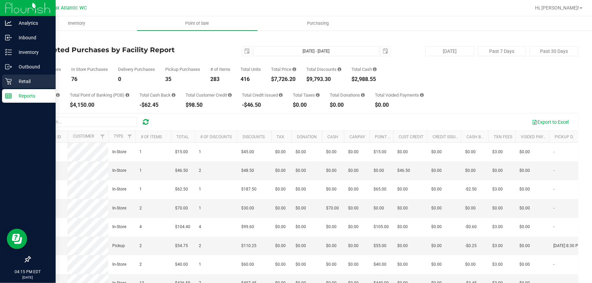
click at [13, 82] on p "Retail" at bounding box center [32, 81] width 41 height 8
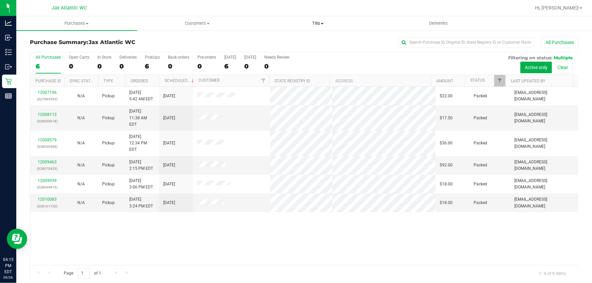
click at [319, 21] on span "Tills" at bounding box center [318, 23] width 120 height 6
click at [295, 41] on span "Manage tills" at bounding box center [280, 41] width 46 height 6
